Goal: Task Accomplishment & Management: Manage account settings

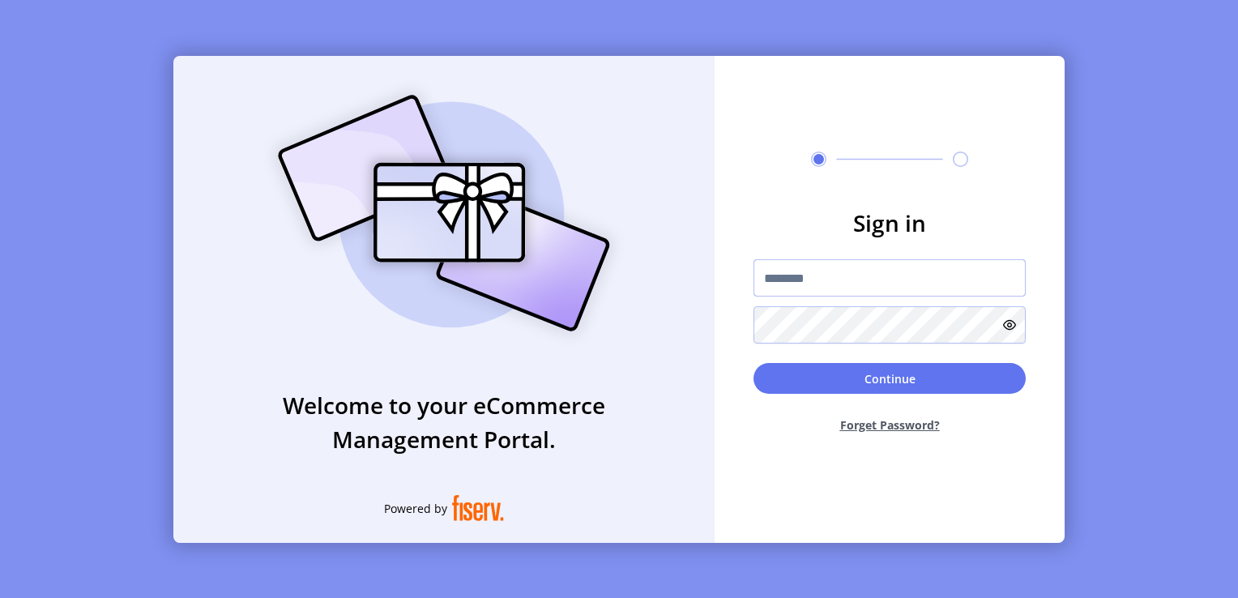
click at [801, 284] on input "text" at bounding box center [890, 277] width 272 height 37
type input "**********"
click at [754, 363] on button "Continue" at bounding box center [890, 378] width 272 height 31
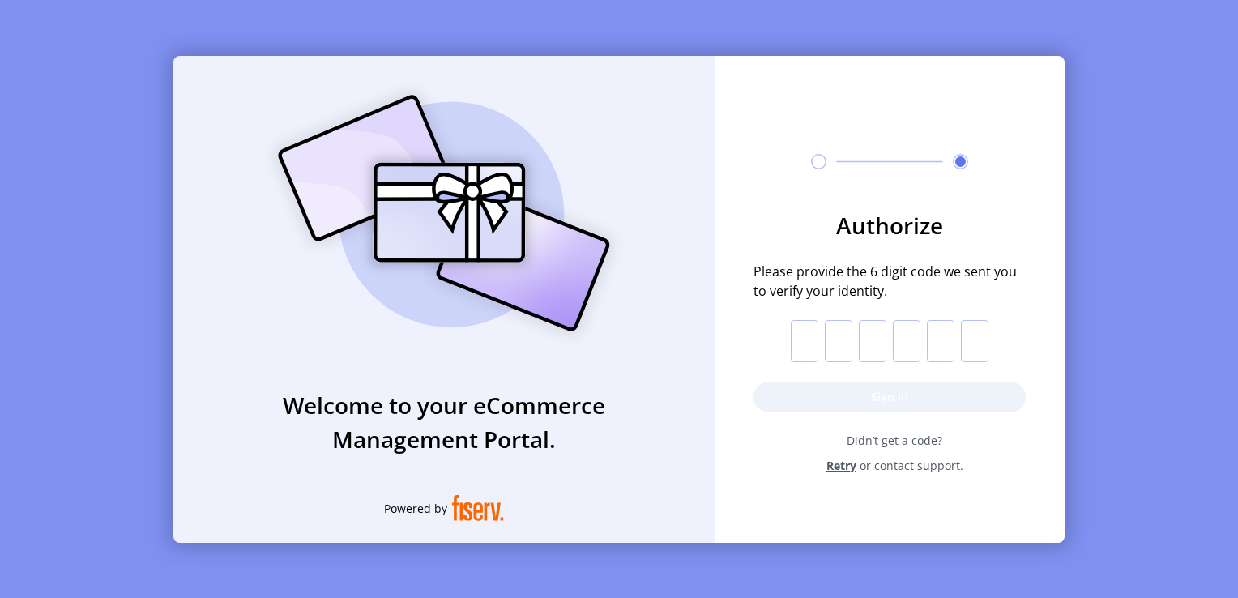
click at [809, 348] on input "text" at bounding box center [805, 341] width 28 height 42
paste input "*"
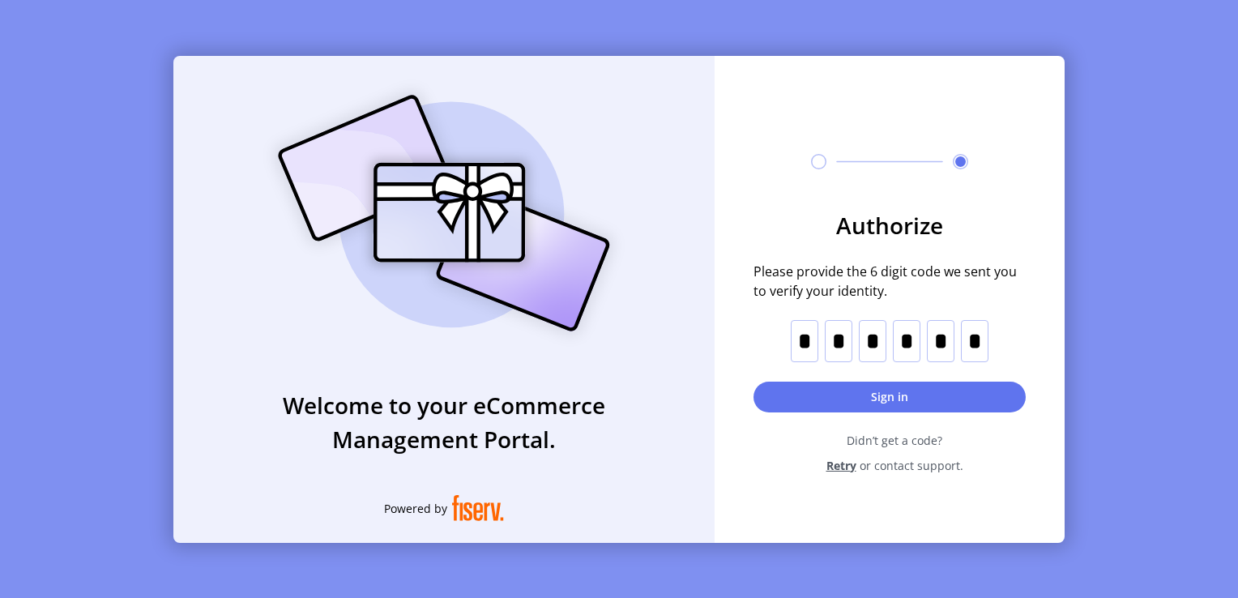
type input "*"
click at [844, 392] on button "Sign in" at bounding box center [890, 397] width 272 height 31
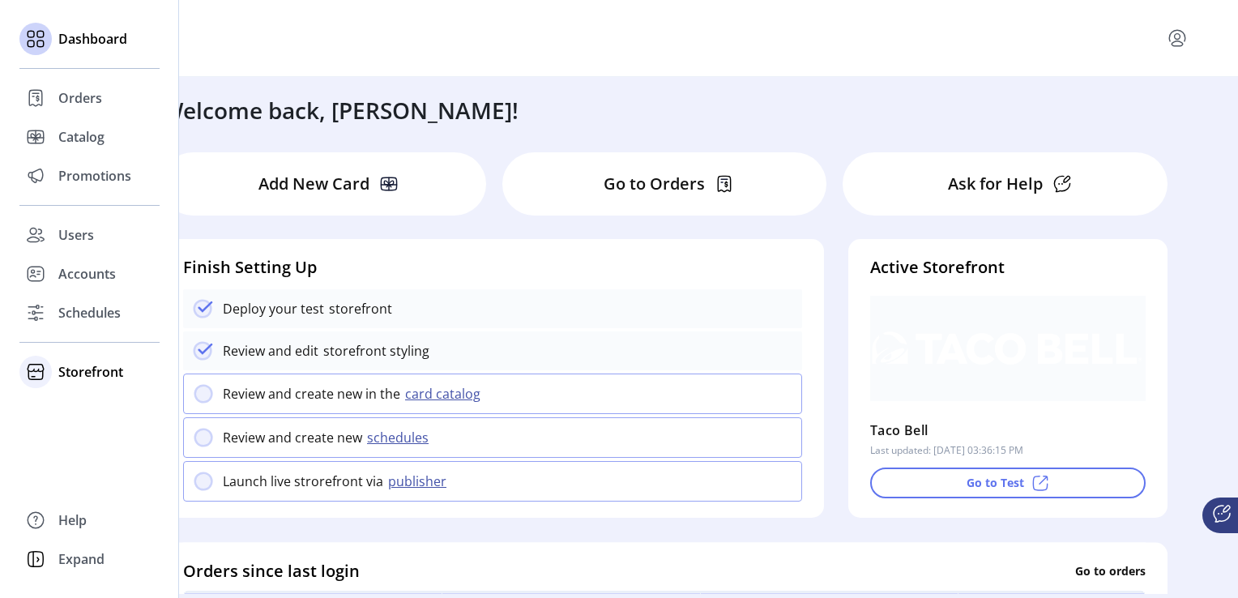
click at [91, 371] on span "Storefront" at bounding box center [90, 371] width 65 height 19
click at [91, 406] on span "Configuration" at bounding box center [100, 404] width 85 height 19
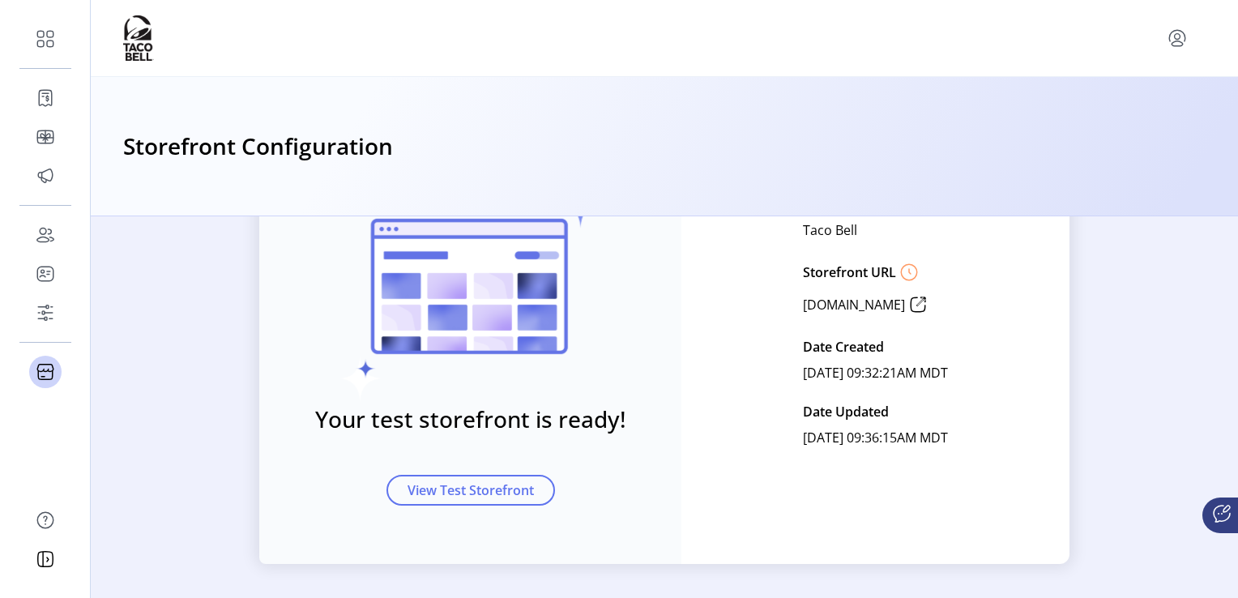
scroll to position [182, 0]
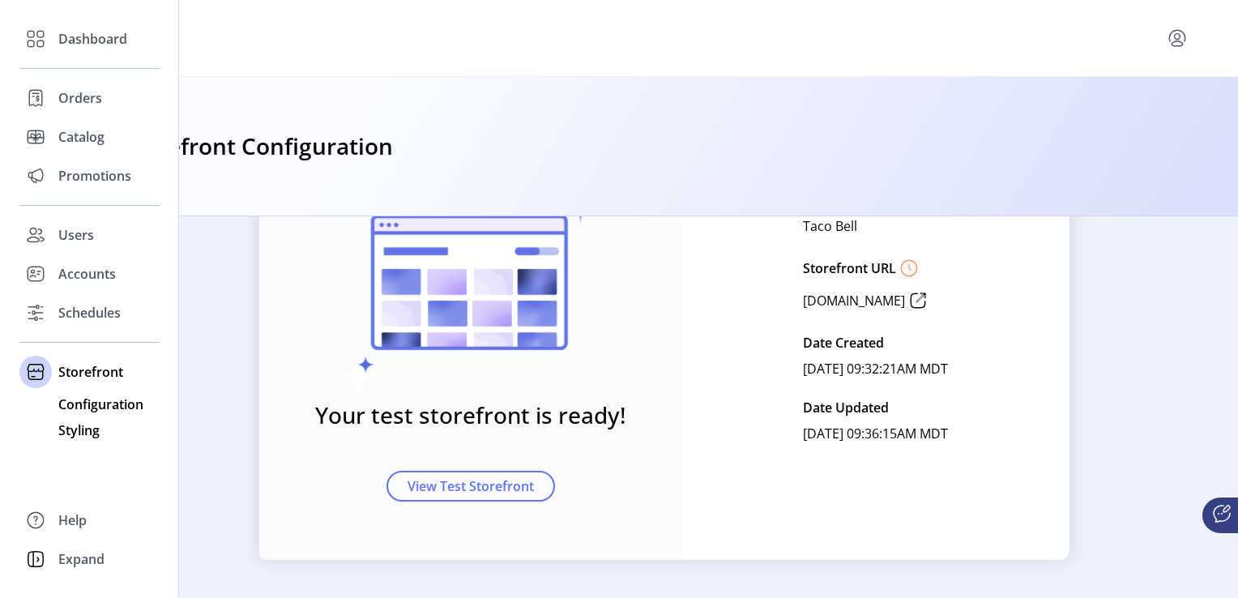
click at [78, 429] on span "Styling" at bounding box center [78, 430] width 41 height 19
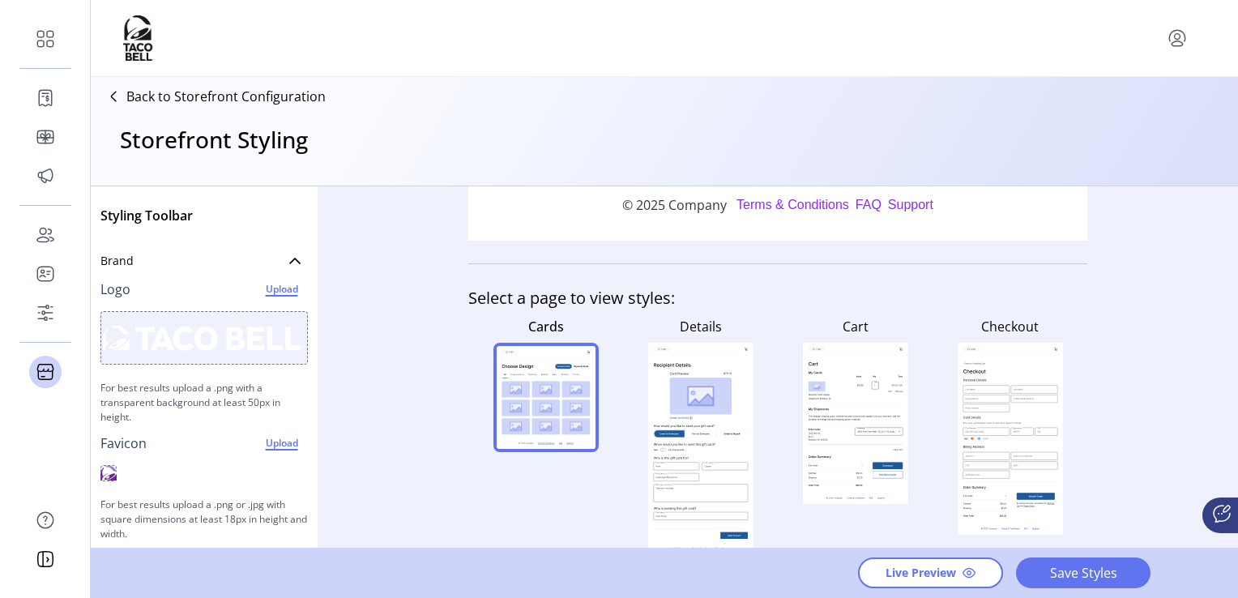
scroll to position [595, 0]
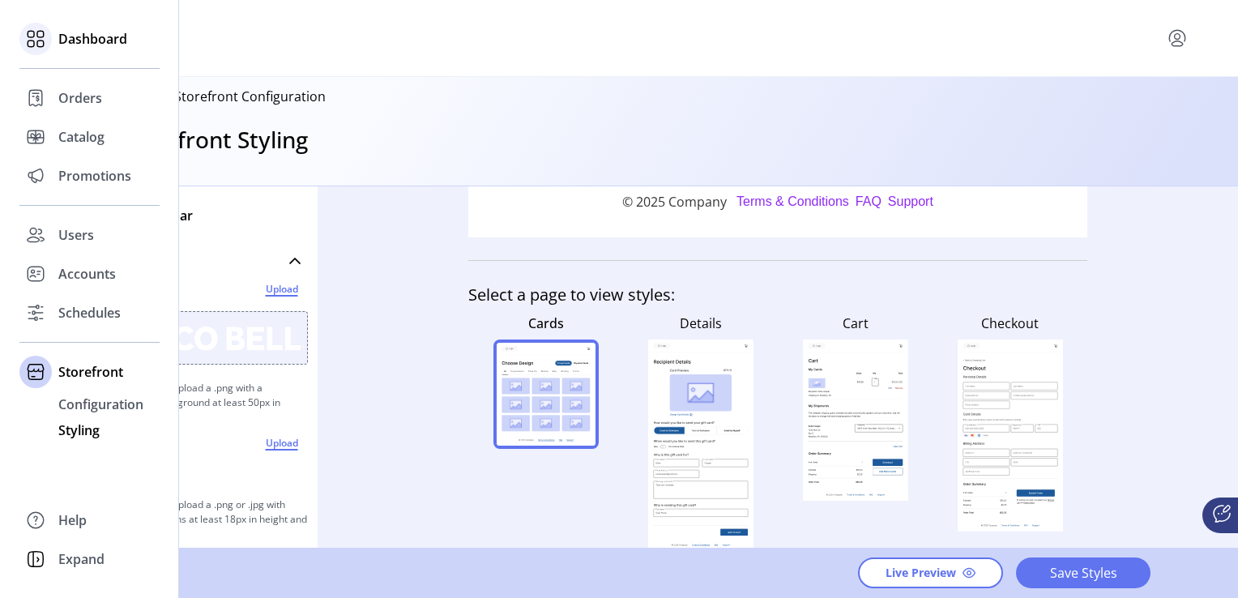
click at [75, 47] on span "Dashboard" at bounding box center [92, 38] width 69 height 19
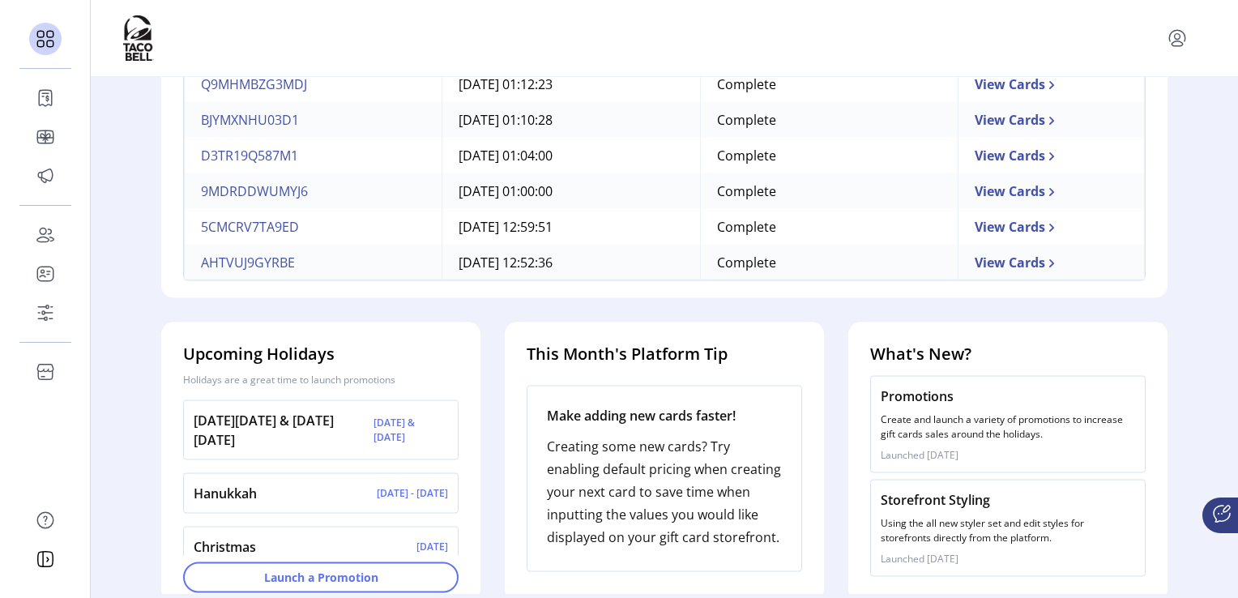
scroll to position [590, 0]
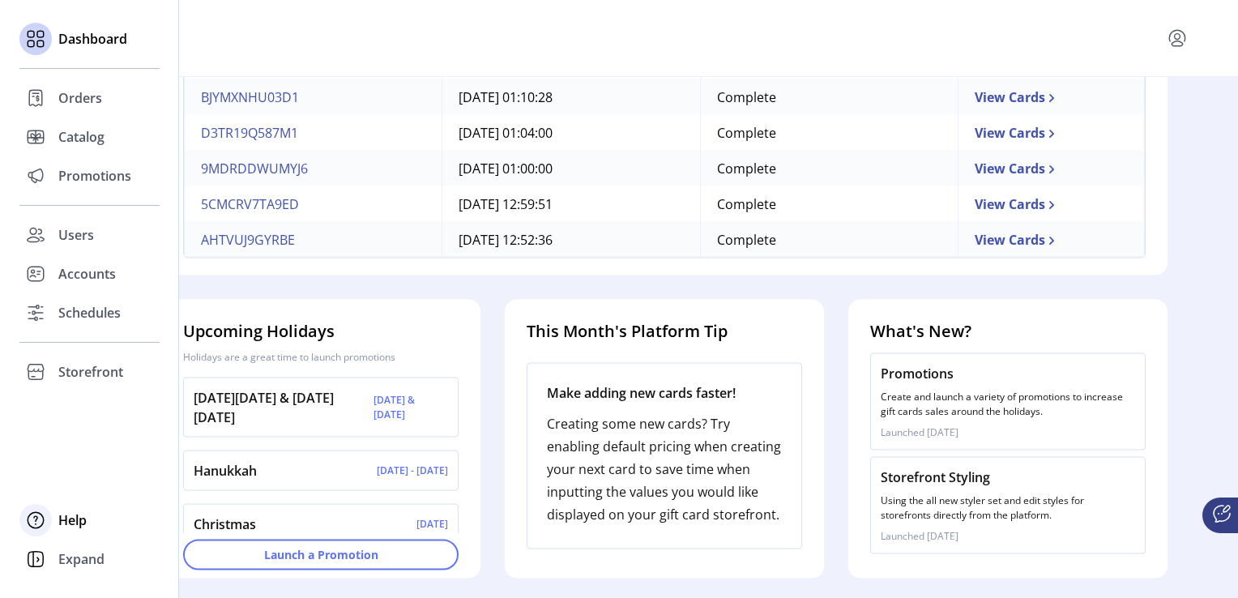
click at [71, 523] on span "Help" at bounding box center [72, 519] width 28 height 19
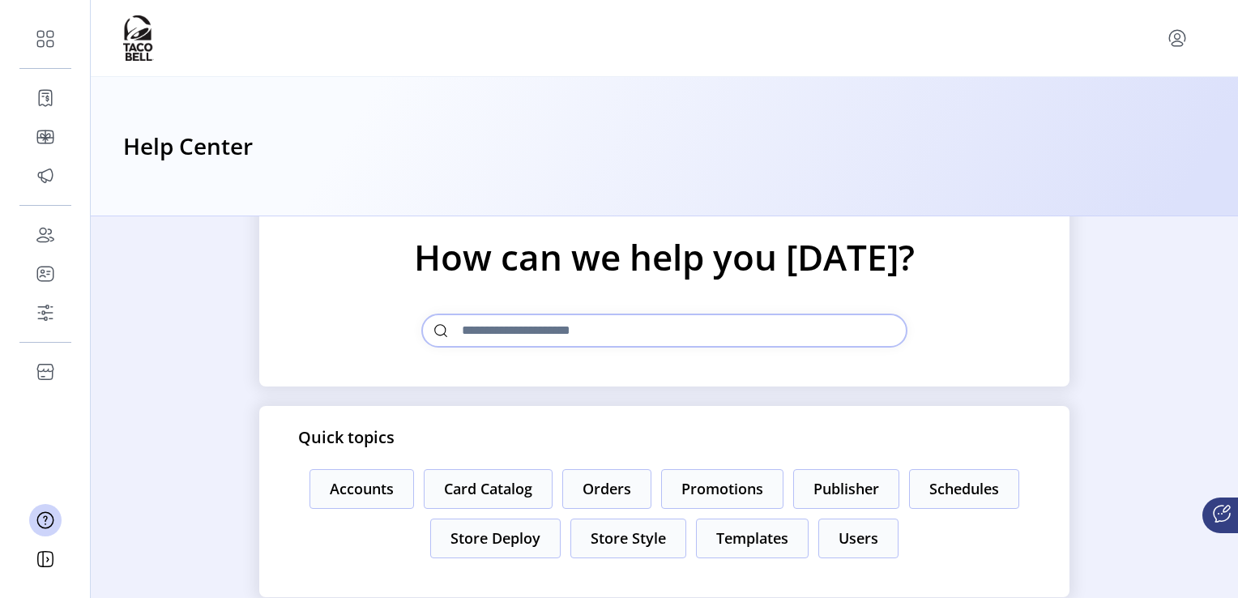
scroll to position [81, 0]
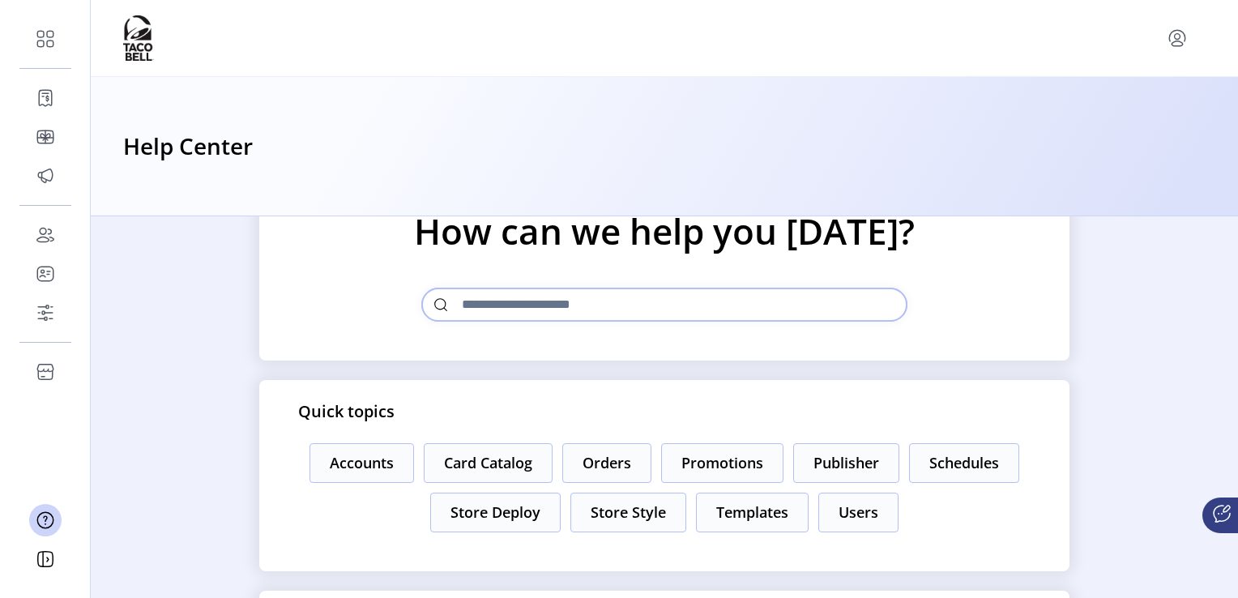
click at [613, 308] on input "text" at bounding box center [664, 305] width 486 height 34
type input "*"
type input "******"
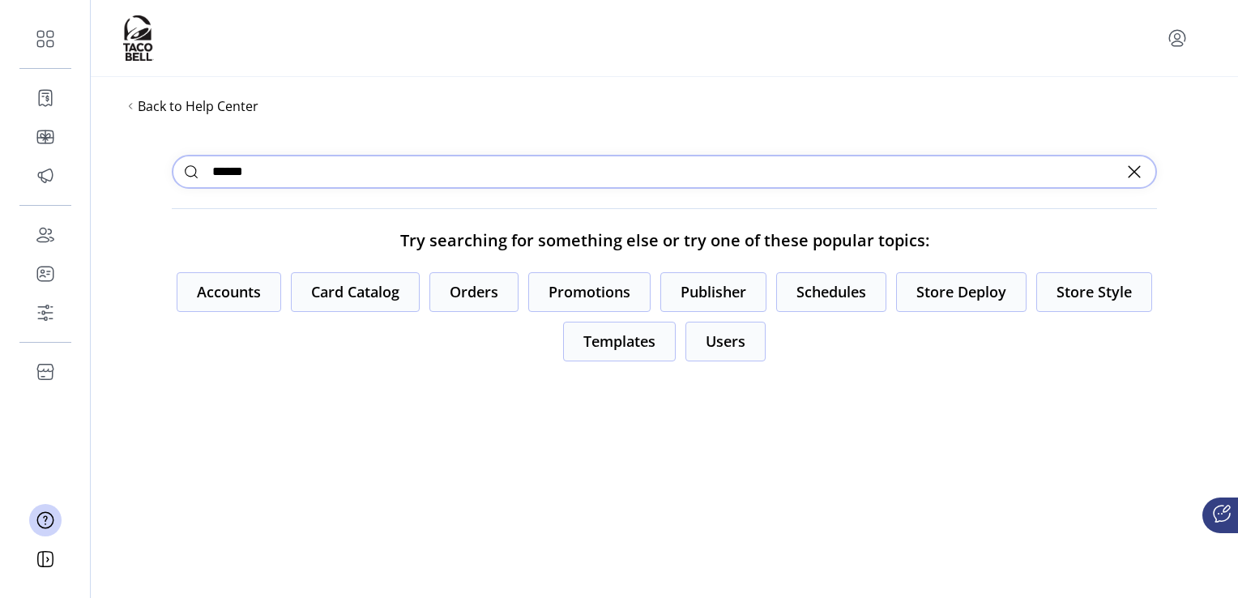
click at [446, 182] on input "******" at bounding box center [664, 172] width 985 height 34
type input "*"
type input "**********"
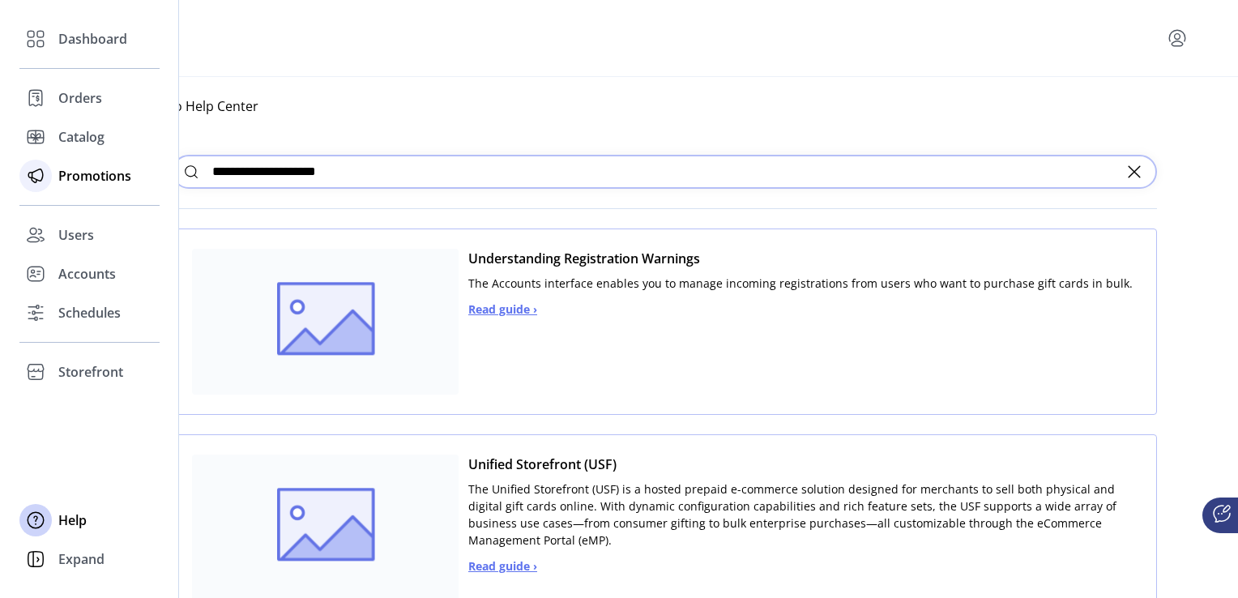
click at [62, 176] on span "Promotions" at bounding box center [94, 175] width 73 height 19
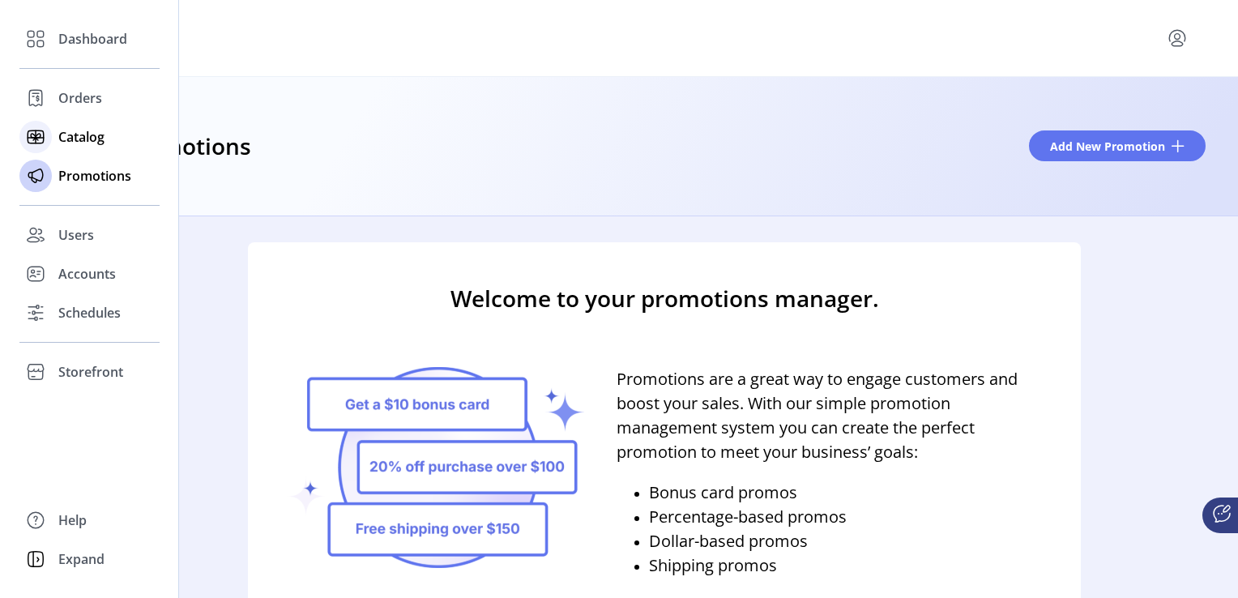
click at [52, 135] on div "Catalog" at bounding box center [89, 136] width 140 height 39
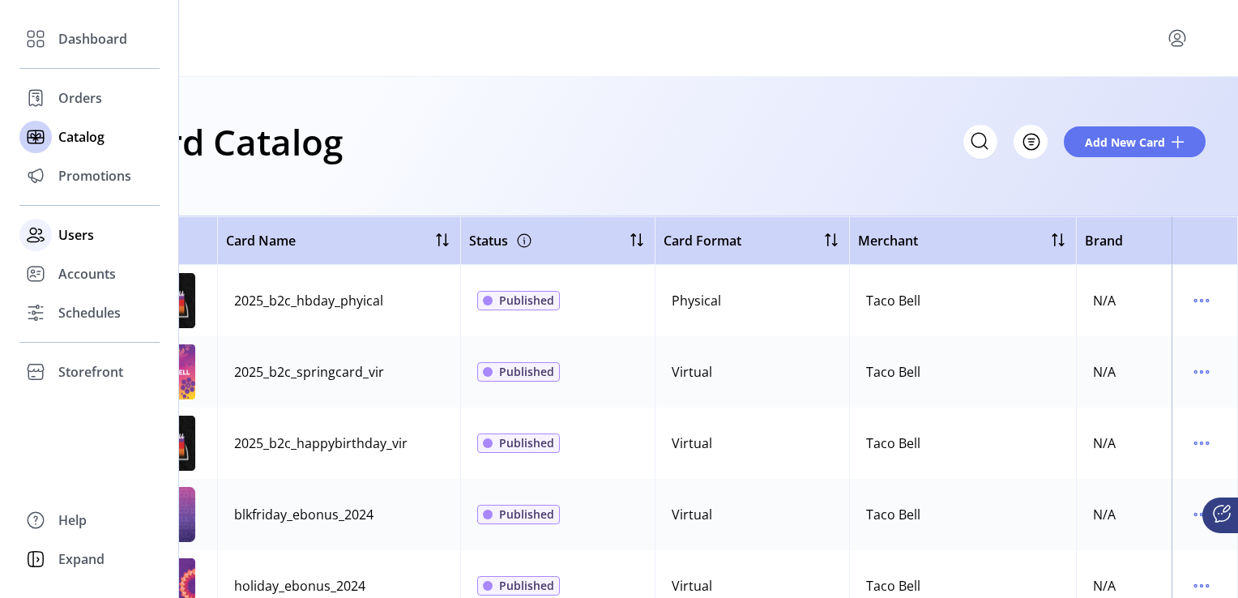
click at [78, 233] on span "Users" at bounding box center [76, 234] width 36 height 19
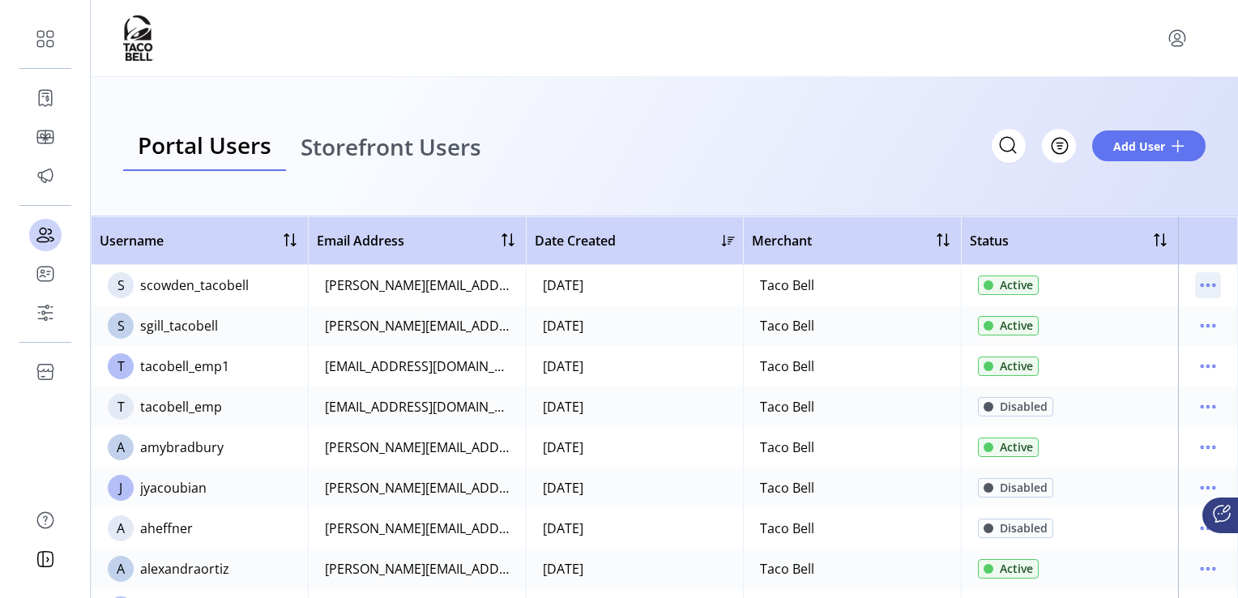
click at [1208, 279] on icon "menu" at bounding box center [1208, 285] width 26 height 26
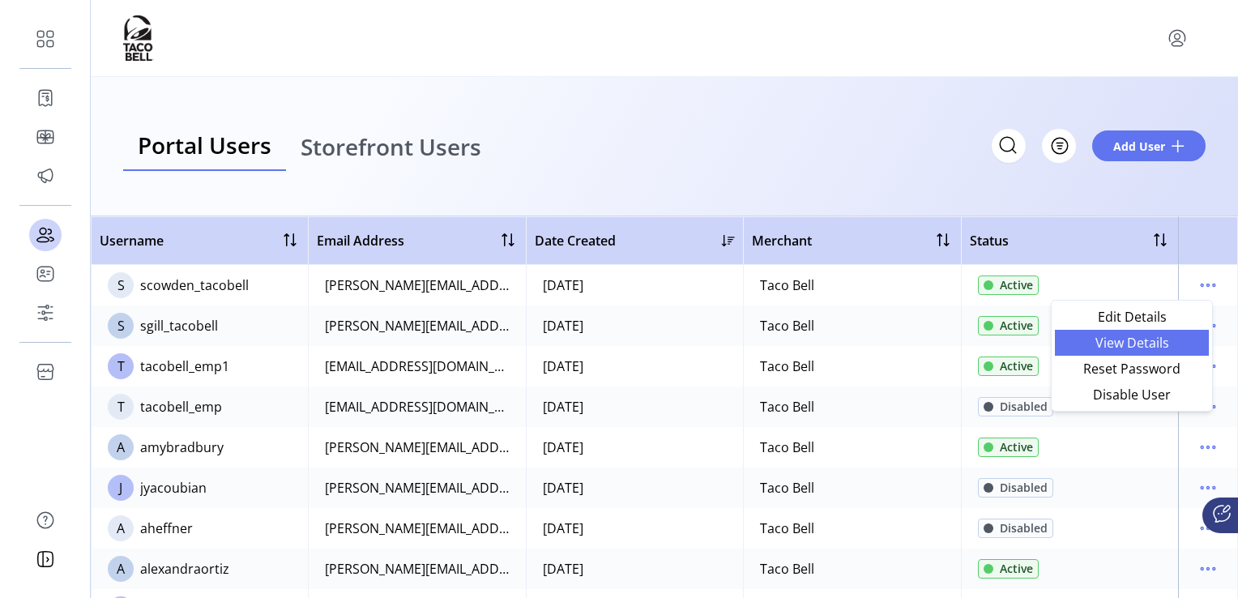
click at [1160, 339] on span "View Details" at bounding box center [1132, 342] width 135 height 13
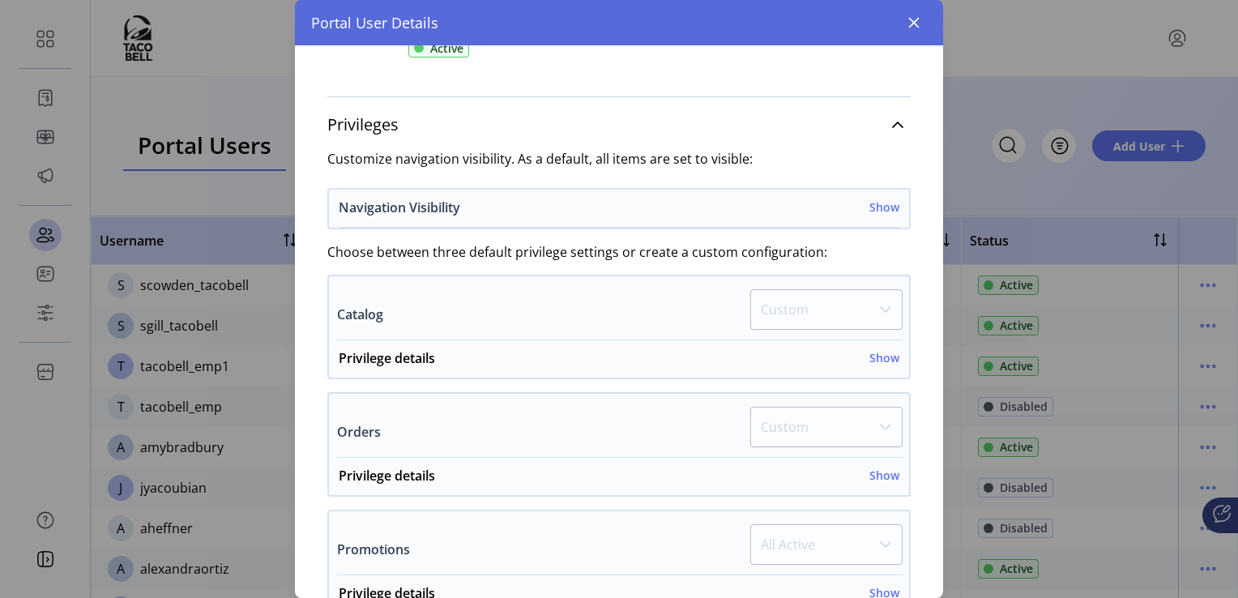
scroll to position [243, 0]
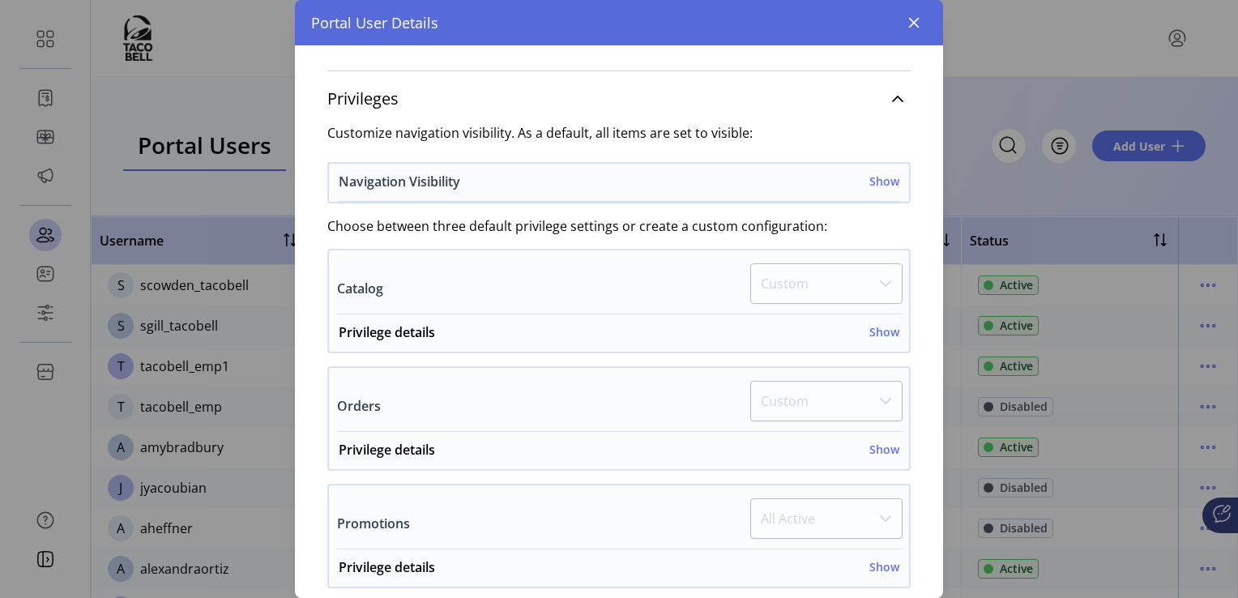
click at [881, 186] on h6 "Show" at bounding box center [884, 181] width 30 height 17
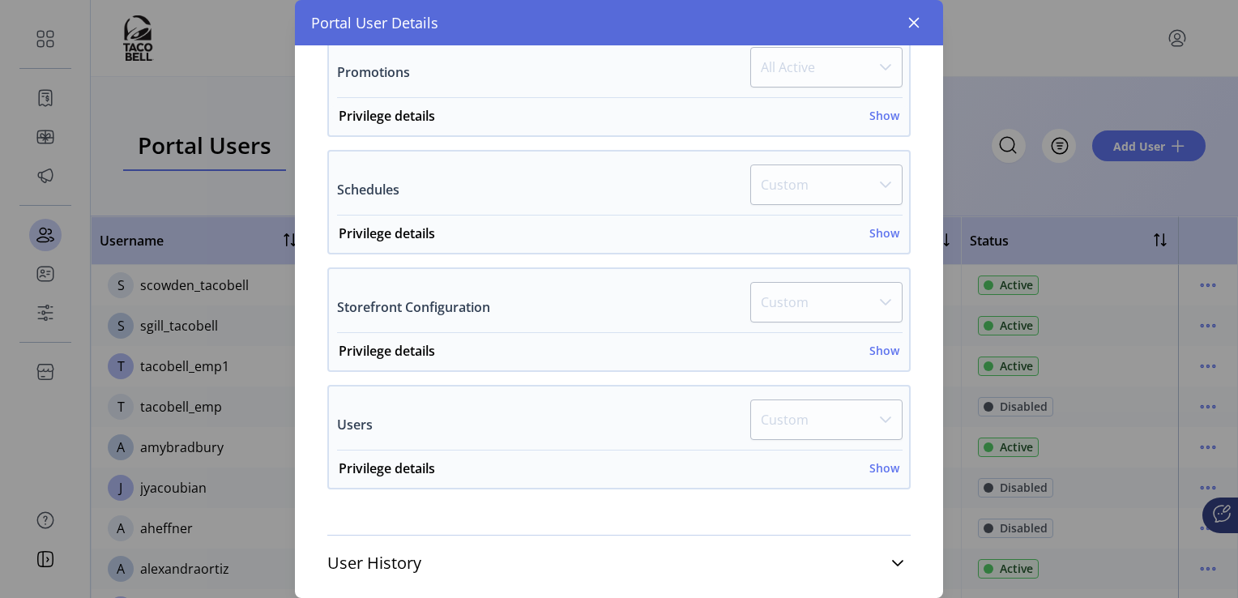
scroll to position [1111, 0]
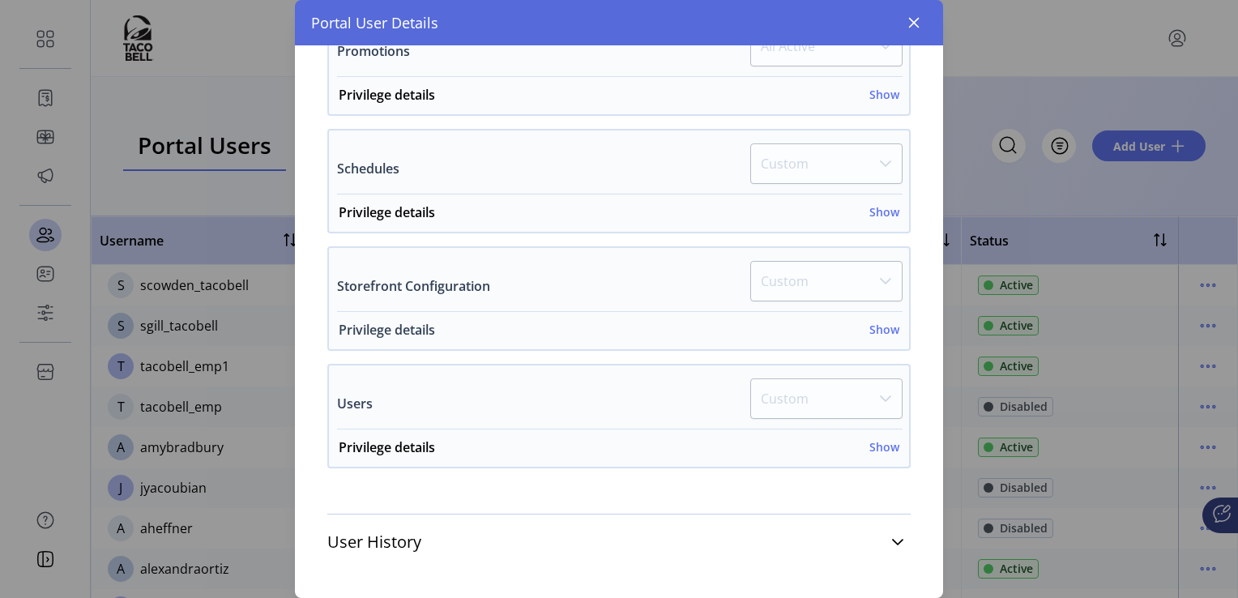
click at [875, 329] on h6 "Show" at bounding box center [884, 329] width 30 height 17
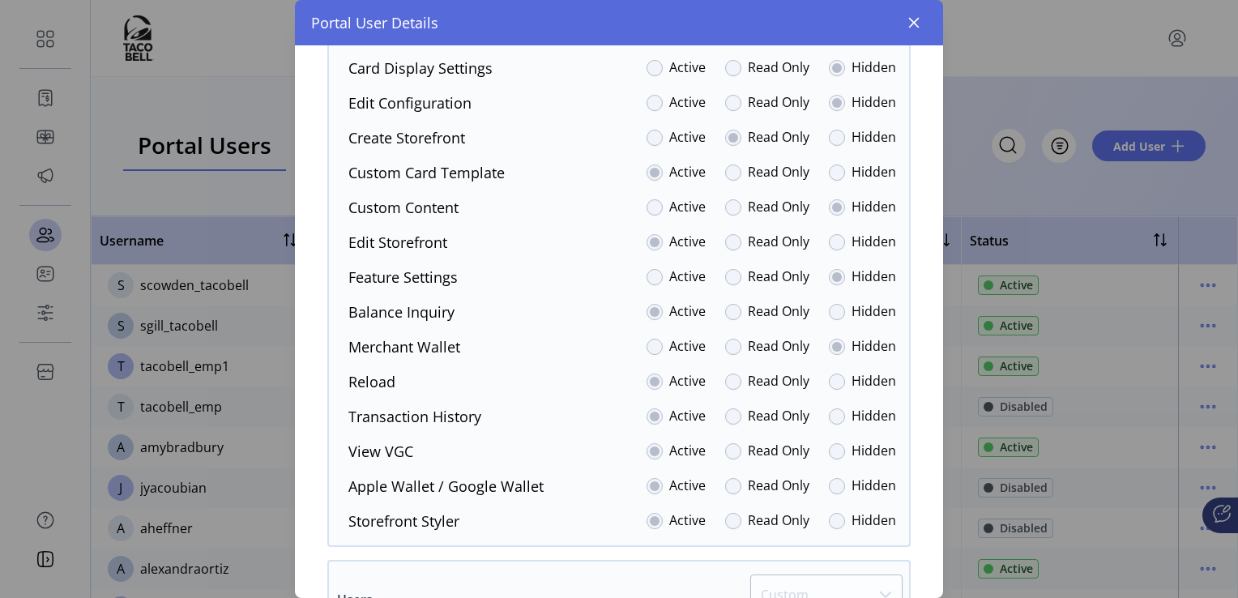
scroll to position [1435, 0]
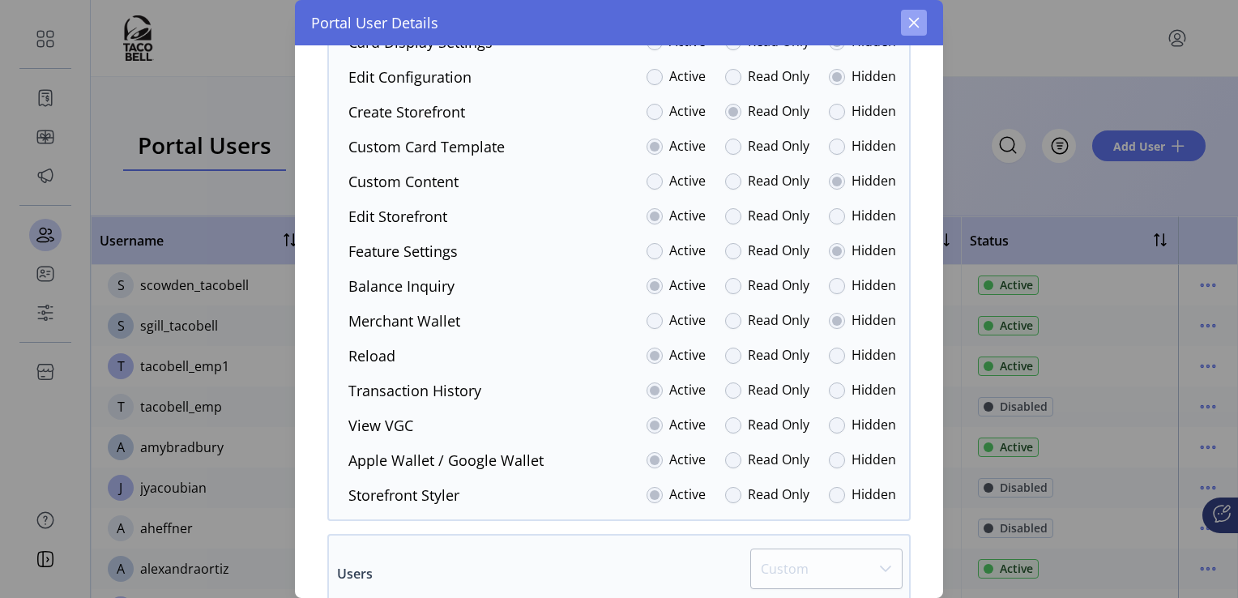
click at [914, 18] on icon "button" at bounding box center [914, 22] width 13 height 13
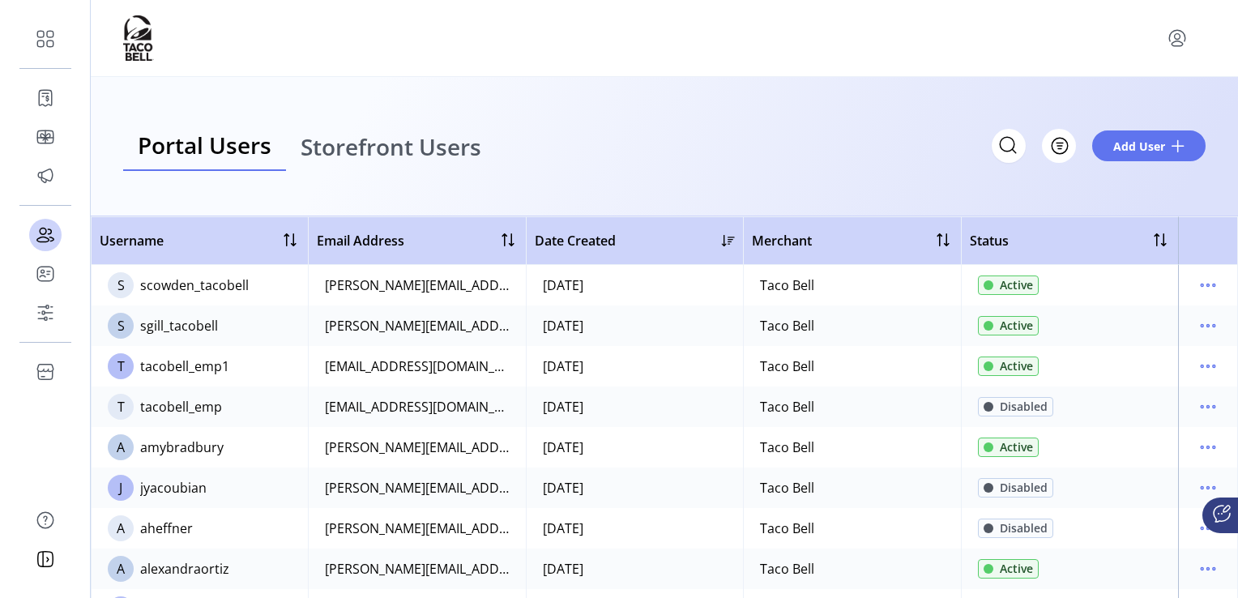
scroll to position [2297, 0]
